Goal: Understand process/instructions: Learn how to perform a task or action

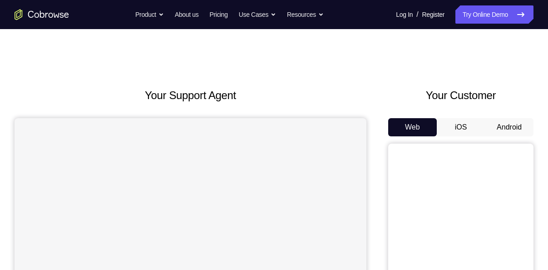
click at [508, 123] on button "Android" at bounding box center [509, 127] width 49 height 18
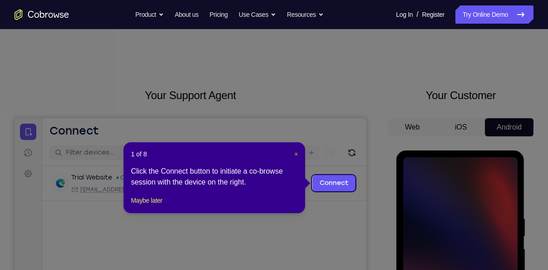
click at [295, 153] on span "×" at bounding box center [296, 153] width 4 height 7
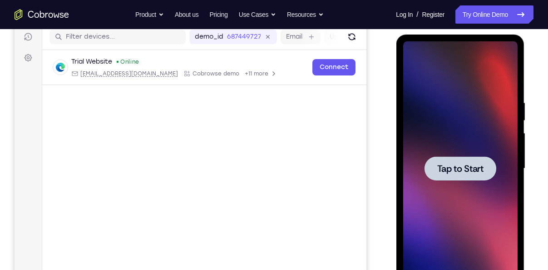
scroll to position [121, 0]
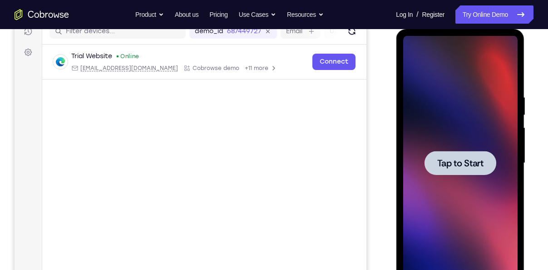
click at [459, 148] on div at bounding box center [460, 163] width 115 height 254
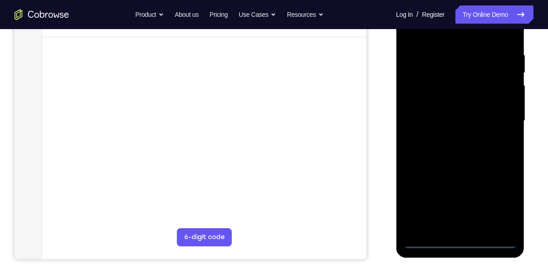
scroll to position [166, 0]
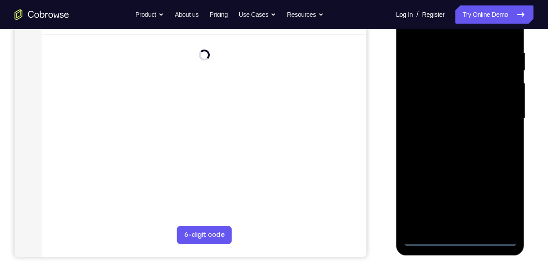
click at [460, 241] on div at bounding box center [460, 118] width 115 height 254
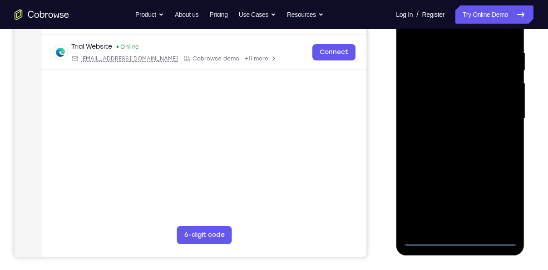
click at [510, 199] on div at bounding box center [460, 118] width 115 height 254
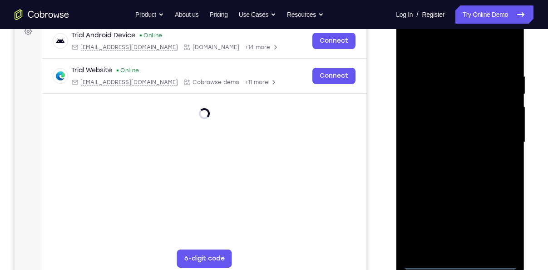
scroll to position [141, 0]
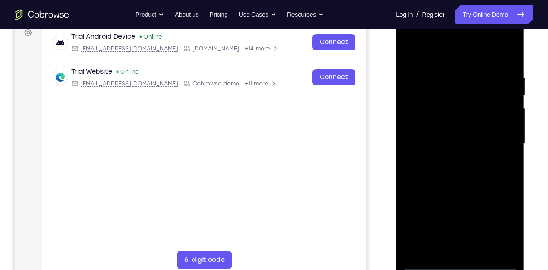
click at [502, 232] on div at bounding box center [460, 143] width 115 height 254
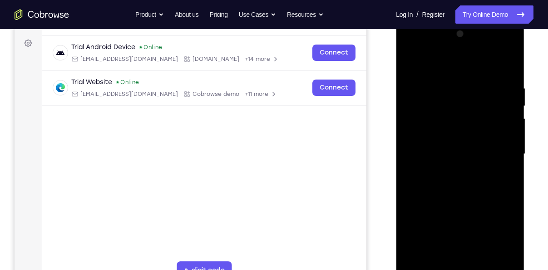
scroll to position [130, 0]
click at [436, 60] on div at bounding box center [460, 154] width 115 height 254
click at [498, 153] on div at bounding box center [460, 154] width 115 height 254
click at [451, 171] on div at bounding box center [460, 154] width 115 height 254
click at [458, 141] on div at bounding box center [460, 154] width 115 height 254
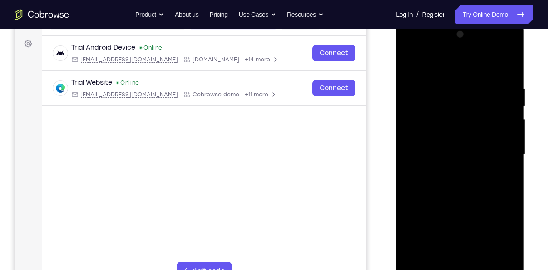
click at [443, 131] on div at bounding box center [460, 154] width 115 height 254
click at [451, 149] on div at bounding box center [460, 154] width 115 height 254
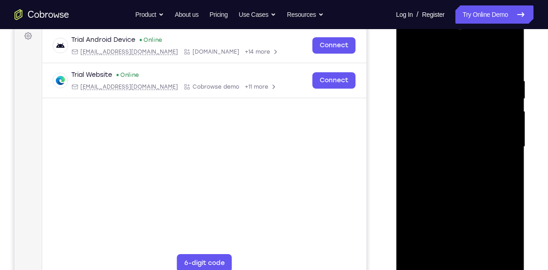
scroll to position [138, 0]
click at [468, 186] on div at bounding box center [460, 146] width 115 height 254
click at [482, 255] on div at bounding box center [460, 146] width 115 height 254
click at [464, 195] on div at bounding box center [460, 146] width 115 height 254
click at [429, 264] on div at bounding box center [460, 146] width 115 height 254
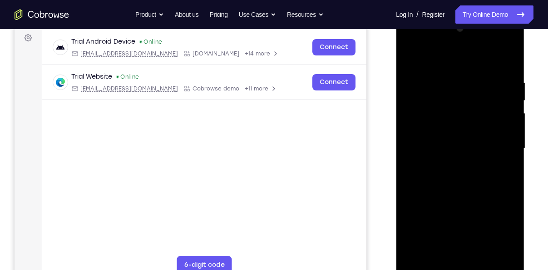
scroll to position [135, 0]
click at [447, 82] on div at bounding box center [460, 149] width 115 height 254
click at [507, 163] on div at bounding box center [460, 149] width 115 height 254
drag, startPoint x: 443, startPoint y: 61, endPoint x: 442, endPoint y: 40, distance: 21.4
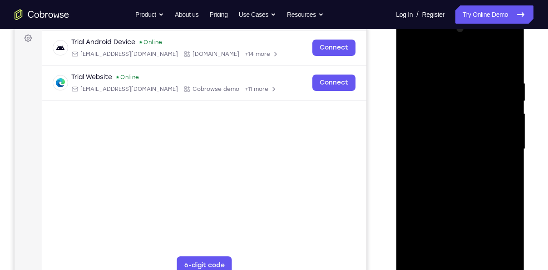
click at [442, 40] on div at bounding box center [460, 149] width 115 height 254
click at [419, 149] on div at bounding box center [460, 149] width 115 height 254
click at [492, 142] on div at bounding box center [460, 149] width 115 height 254
click at [508, 64] on div at bounding box center [460, 149] width 115 height 254
click at [484, 254] on div at bounding box center [460, 149] width 115 height 254
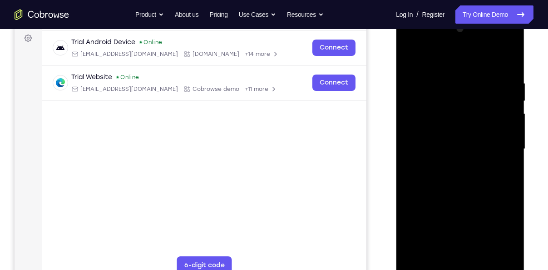
click at [461, 137] on div at bounding box center [460, 149] width 115 height 254
click at [409, 58] on div at bounding box center [460, 149] width 115 height 254
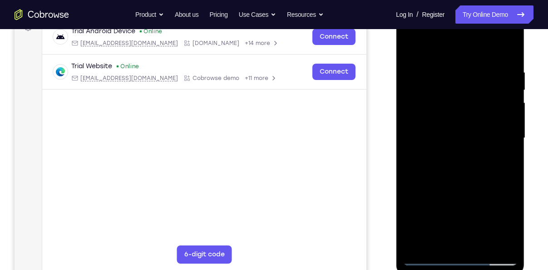
scroll to position [147, 0]
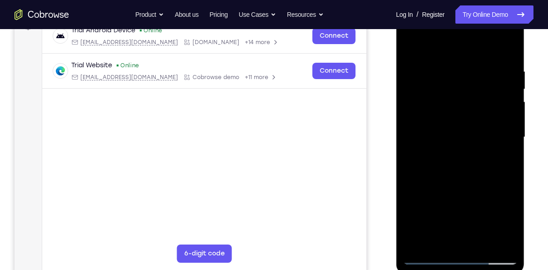
click at [533, 161] on div "Your Support Agent Your Customer Web iOS Android Next Steps We’d be happy to gi…" at bounding box center [274, 181] width 548 height 599
drag, startPoint x: 492, startPoint y: 177, endPoint x: 488, endPoint y: 124, distance: 53.3
click at [488, 124] on div at bounding box center [460, 137] width 115 height 254
click at [427, 258] on div at bounding box center [460, 137] width 115 height 254
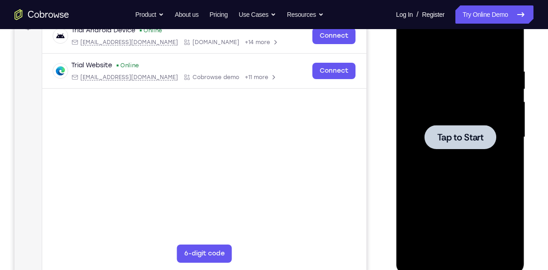
click at [490, 142] on div at bounding box center [460, 137] width 72 height 24
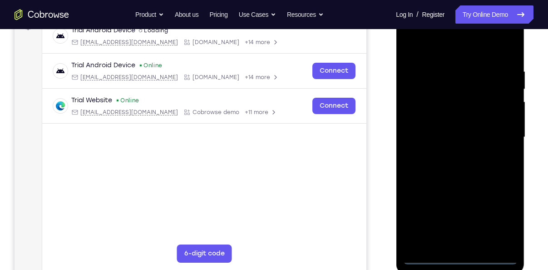
click at [461, 254] on div at bounding box center [460, 137] width 115 height 254
click at [459, 256] on div at bounding box center [460, 137] width 115 height 254
click at [499, 219] on div at bounding box center [460, 137] width 115 height 254
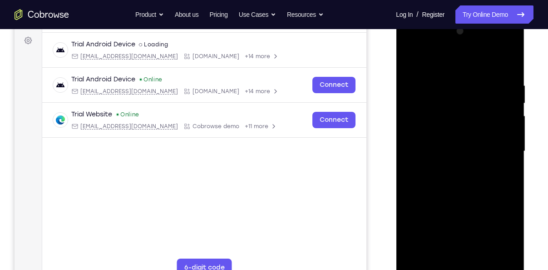
scroll to position [128, 0]
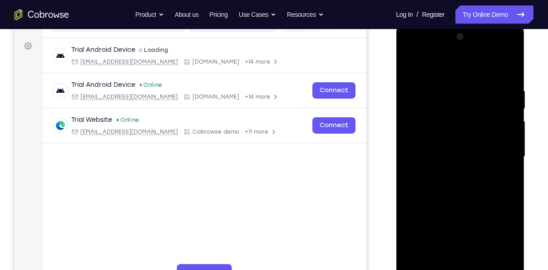
click at [457, 66] on div at bounding box center [460, 157] width 115 height 254
click at [457, 107] on div at bounding box center [460, 157] width 115 height 254
click at [459, 64] on div at bounding box center [460, 157] width 115 height 254
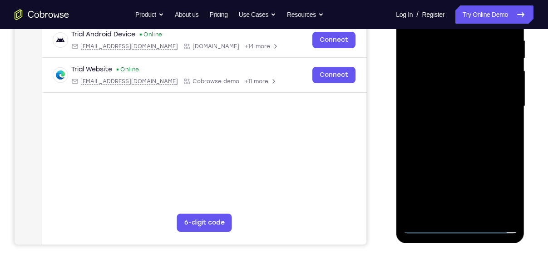
scroll to position [179, 0]
drag, startPoint x: 456, startPoint y: 155, endPoint x: 456, endPoint y: 85, distance: 69.5
click at [456, 85] on div at bounding box center [460, 106] width 115 height 254
drag, startPoint x: 438, startPoint y: 157, endPoint x: 446, endPoint y: 65, distance: 92.1
click at [446, 65] on div at bounding box center [460, 106] width 115 height 254
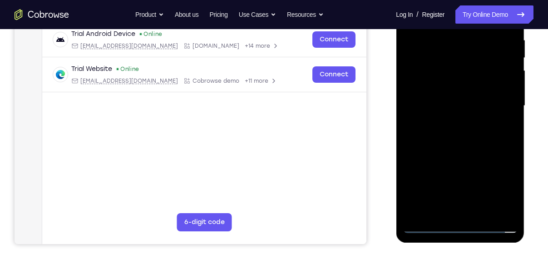
drag, startPoint x: 440, startPoint y: 139, endPoint x: 444, endPoint y: 45, distance: 93.7
click at [444, 45] on div at bounding box center [460, 106] width 115 height 254
drag, startPoint x: 444, startPoint y: 175, endPoint x: 444, endPoint y: 70, distance: 105.9
click at [444, 70] on div at bounding box center [460, 106] width 115 height 254
click at [440, 181] on div at bounding box center [460, 106] width 115 height 254
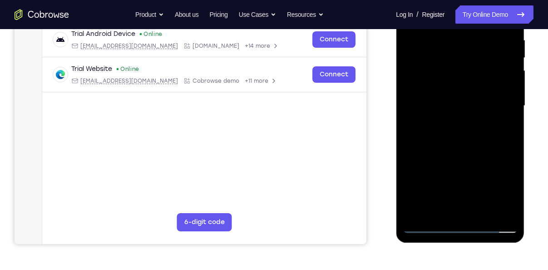
click at [479, 118] on div at bounding box center [460, 106] width 115 height 254
click at [424, 229] on div at bounding box center [460, 106] width 115 height 254
click at [474, 195] on div at bounding box center [460, 106] width 115 height 254
click at [428, 223] on div at bounding box center [460, 106] width 115 height 254
click at [425, 225] on div at bounding box center [460, 106] width 115 height 254
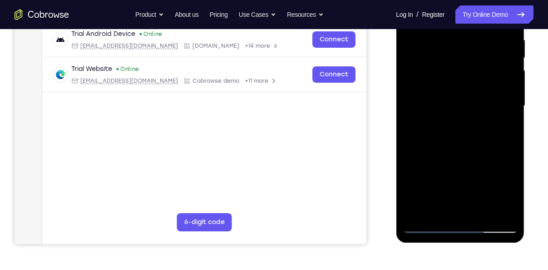
click at [456, 117] on div at bounding box center [460, 106] width 115 height 254
click at [426, 221] on div at bounding box center [460, 106] width 115 height 254
click at [426, 225] on div at bounding box center [460, 106] width 115 height 254
click at [449, 175] on div at bounding box center [460, 106] width 115 height 254
click at [428, 225] on div at bounding box center [460, 106] width 115 height 254
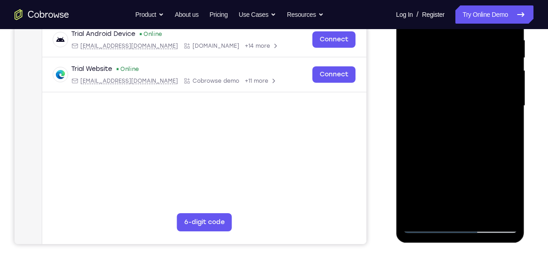
click at [487, 174] on div at bounding box center [460, 106] width 115 height 254
click at [430, 119] on div at bounding box center [460, 106] width 115 height 254
click at [429, 224] on div at bounding box center [460, 106] width 115 height 254
click at [427, 224] on div at bounding box center [460, 106] width 115 height 254
click at [465, 60] on div at bounding box center [460, 106] width 115 height 254
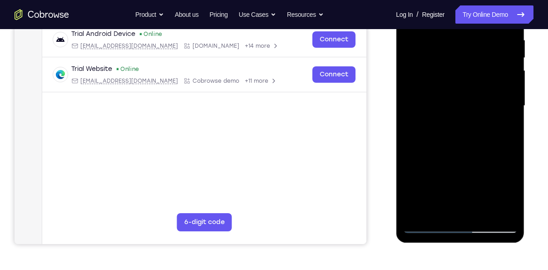
click at [465, 60] on div at bounding box center [460, 106] width 115 height 254
click at [461, 57] on div at bounding box center [460, 106] width 115 height 254
click at [467, 57] on div at bounding box center [460, 106] width 115 height 254
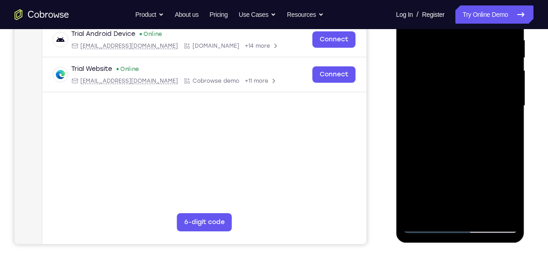
click at [467, 57] on div at bounding box center [460, 106] width 115 height 254
drag, startPoint x: 479, startPoint y: 67, endPoint x: 515, endPoint y: 64, distance: 35.5
click at [515, 64] on div at bounding box center [460, 106] width 115 height 254
click at [466, 39] on div at bounding box center [460, 106] width 115 height 254
drag, startPoint x: 479, startPoint y: 65, endPoint x: 480, endPoint y: 103, distance: 38.2
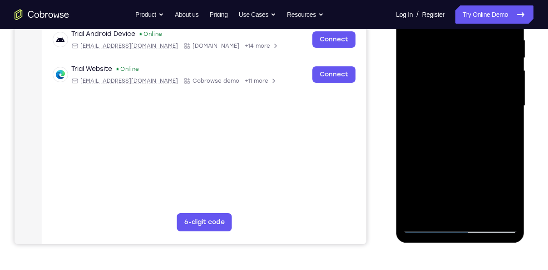
click at [480, 103] on div at bounding box center [460, 106] width 115 height 254
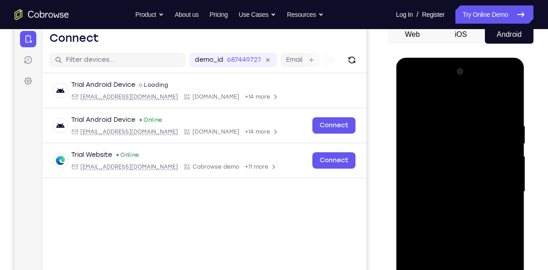
scroll to position [89, 0]
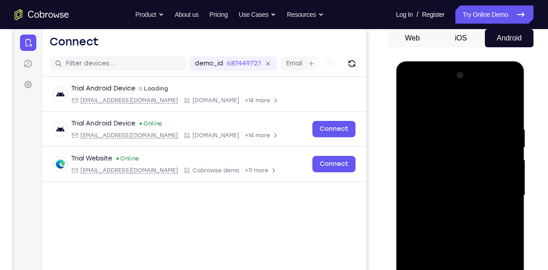
click at [498, 90] on div at bounding box center [460, 195] width 115 height 254
click at [429, 91] on div at bounding box center [460, 195] width 115 height 254
click at [502, 198] on div at bounding box center [460, 195] width 115 height 254
click at [451, 210] on div at bounding box center [460, 195] width 115 height 254
click at [451, 179] on div at bounding box center [460, 195] width 115 height 254
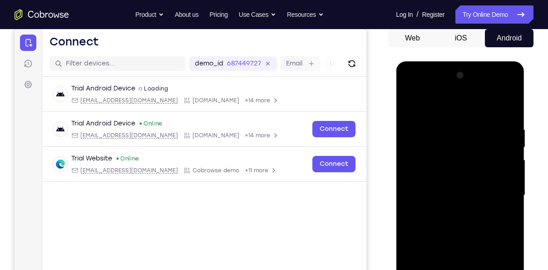
click at [456, 188] on div at bounding box center [460, 195] width 115 height 254
click at [454, 213] on div at bounding box center [460, 195] width 115 height 254
click at [464, 172] on div at bounding box center [460, 195] width 115 height 254
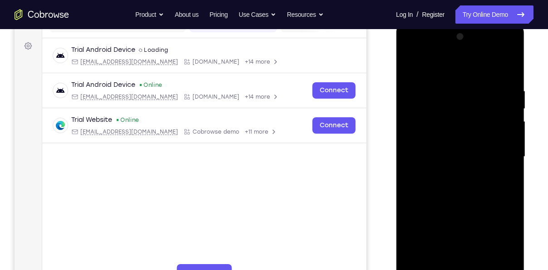
scroll to position [130, 0]
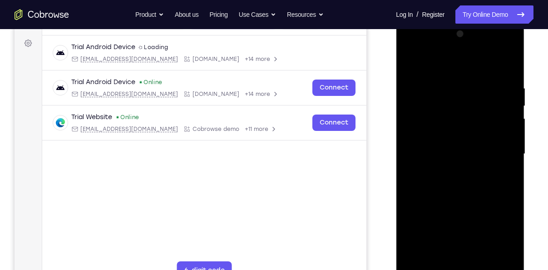
click at [486, 262] on div at bounding box center [460, 154] width 115 height 254
click at [464, 201] on div at bounding box center [460, 154] width 115 height 254
click at [458, 143] on div at bounding box center [460, 154] width 115 height 254
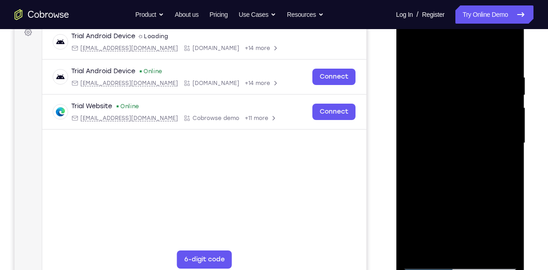
scroll to position [149, 0]
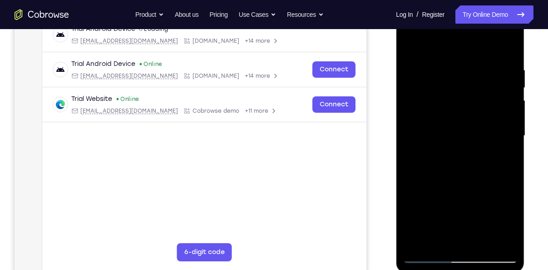
click at [441, 238] on div at bounding box center [460, 136] width 115 height 254
click at [465, 175] on div at bounding box center [460, 136] width 115 height 254
click at [502, 158] on div at bounding box center [460, 136] width 115 height 254
click at [412, 46] on div at bounding box center [460, 136] width 115 height 254
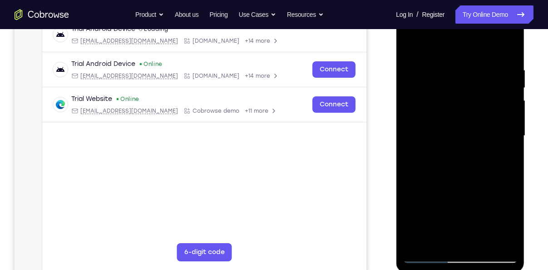
click at [449, 61] on div at bounding box center [460, 136] width 115 height 254
click at [477, 138] on div at bounding box center [460, 136] width 115 height 254
click at [470, 127] on div at bounding box center [460, 136] width 115 height 254
click at [428, 257] on div at bounding box center [460, 136] width 115 height 254
click at [428, 249] on div at bounding box center [460, 136] width 115 height 254
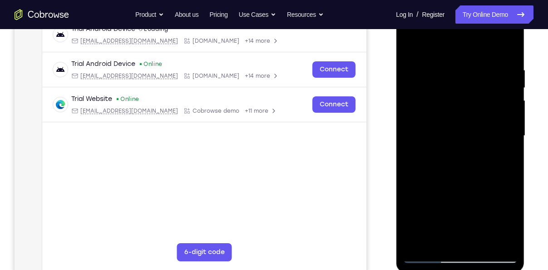
click at [426, 256] on div at bounding box center [460, 136] width 115 height 254
drag, startPoint x: 462, startPoint y: 109, endPoint x: 493, endPoint y: 253, distance: 148.0
click at [493, 253] on div at bounding box center [460, 136] width 115 height 254
drag, startPoint x: 457, startPoint y: 152, endPoint x: 459, endPoint y: 256, distance: 103.6
click at [459, 256] on div at bounding box center [460, 136] width 115 height 254
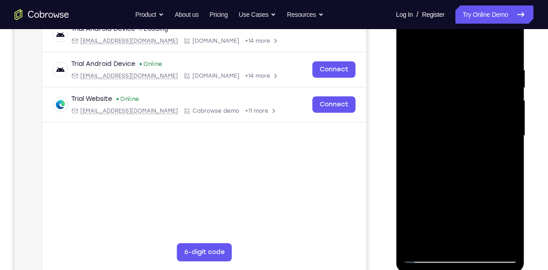
click at [449, 72] on div at bounding box center [460, 136] width 115 height 254
click at [450, 64] on div at bounding box center [460, 136] width 115 height 254
click at [508, 49] on div at bounding box center [460, 136] width 115 height 254
